Goal: Information Seeking & Learning: Learn about a topic

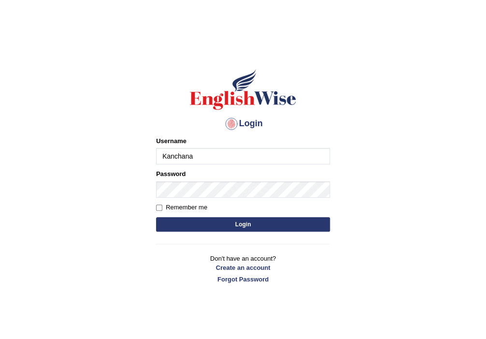
type input "Kanchana"
click at [189, 224] on button "Login" at bounding box center [243, 224] width 174 height 14
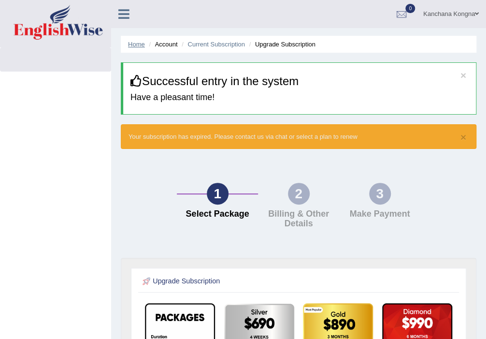
click at [137, 44] on link "Home" at bounding box center [136, 44] width 17 height 7
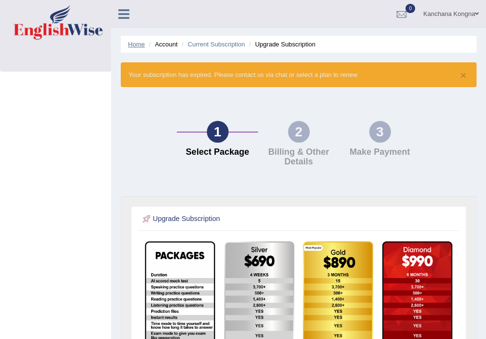
click at [134, 45] on link "Home" at bounding box center [136, 44] width 17 height 7
click at [477, 10] on link "Kanchana Kongna" at bounding box center [451, 12] width 70 height 25
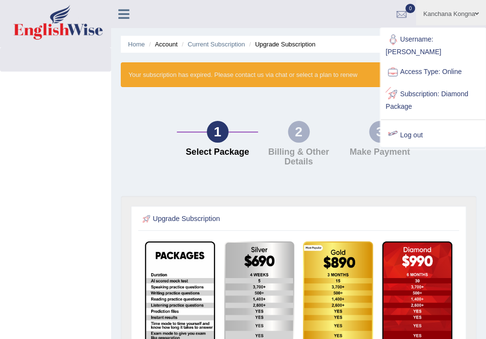
click at [405, 124] on link "Log out" at bounding box center [433, 135] width 104 height 22
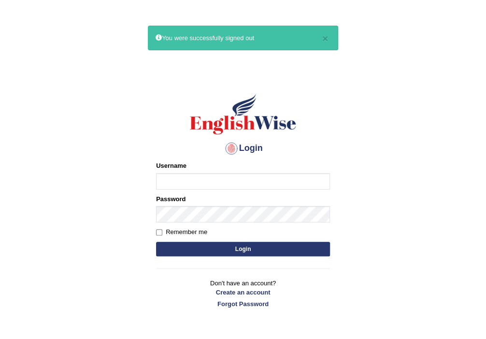
click at [240, 184] on input "Username" at bounding box center [243, 181] width 174 height 16
type input "Kanchana2025"
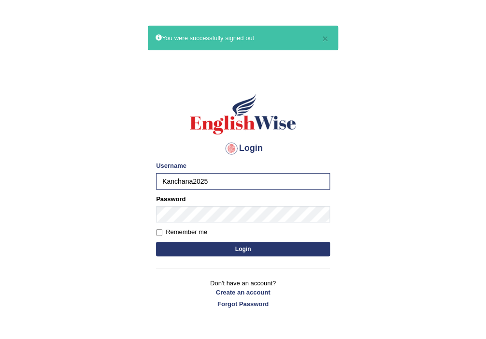
click at [201, 245] on button "Login" at bounding box center [243, 249] width 174 height 14
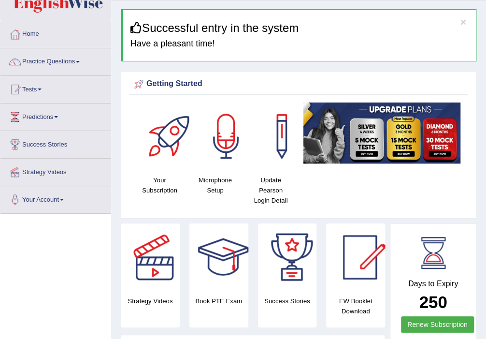
scroll to position [51, 0]
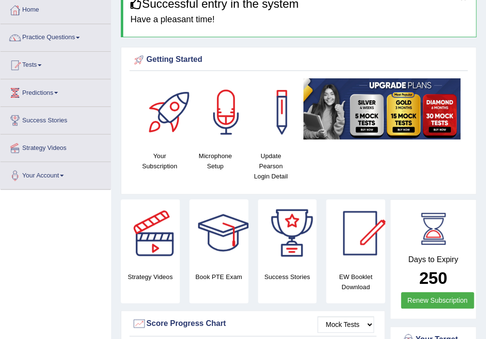
click at [74, 38] on link "Practice Questions" at bounding box center [55, 36] width 110 height 24
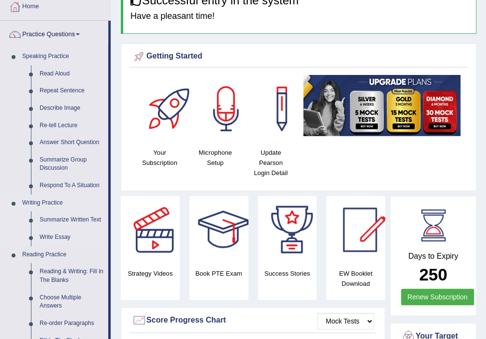
scroll to position [0, 0]
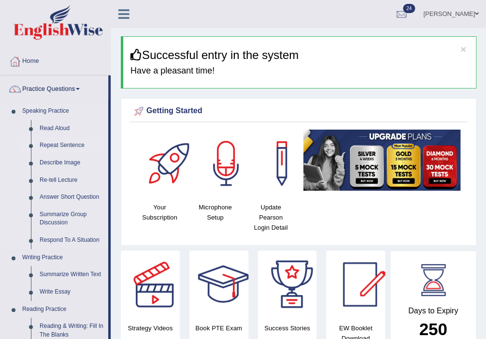
click at [62, 147] on link "Repeat Sentence" at bounding box center [71, 145] width 73 height 17
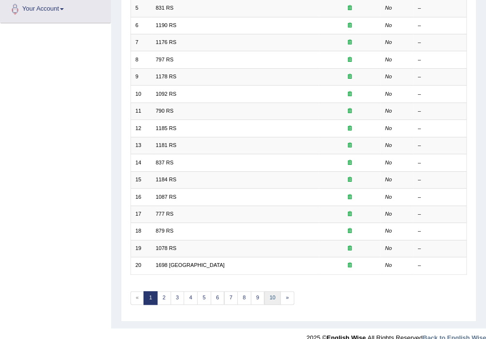
click at [272, 291] on link "10" at bounding box center [272, 298] width 17 height 14
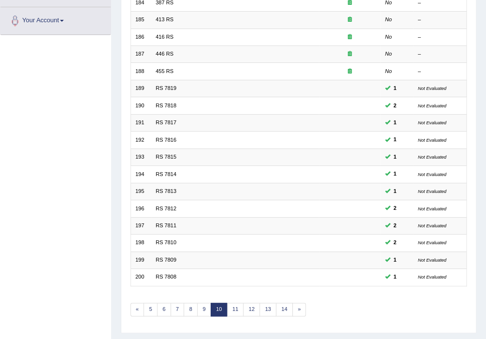
scroll to position [217, 0]
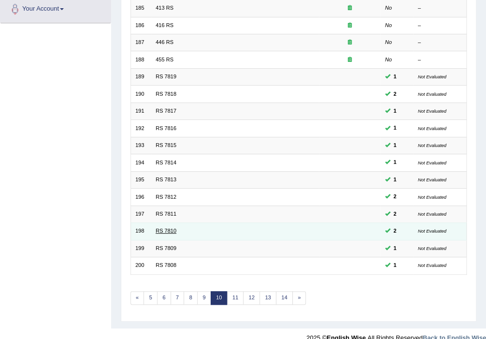
click at [160, 228] on link "RS 7810" at bounding box center [166, 231] width 21 height 6
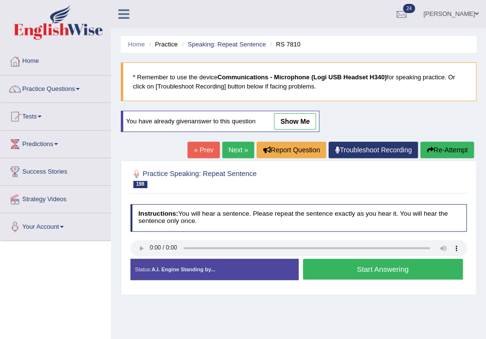
click at [356, 269] on button "Start Answering" at bounding box center [383, 269] width 160 height 21
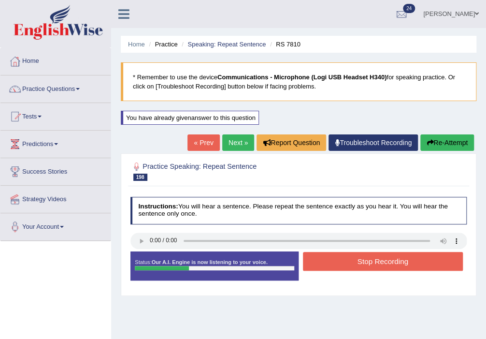
click at [364, 261] on button "Stop Recording" at bounding box center [383, 261] width 160 height 19
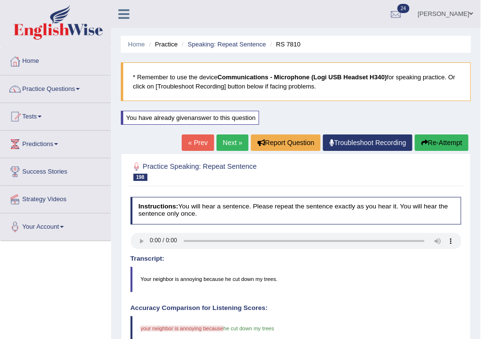
click at [472, 12] on span at bounding box center [471, 14] width 4 height 6
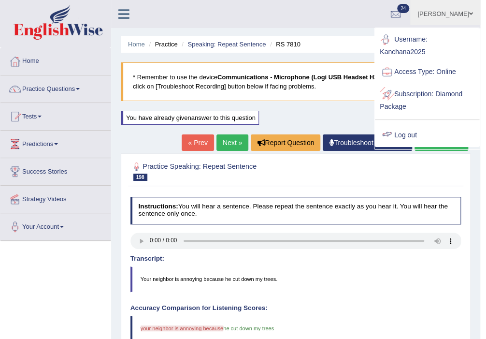
click at [414, 131] on link "Log out" at bounding box center [427, 135] width 104 height 22
